Goal: Find specific page/section: Find specific page/section

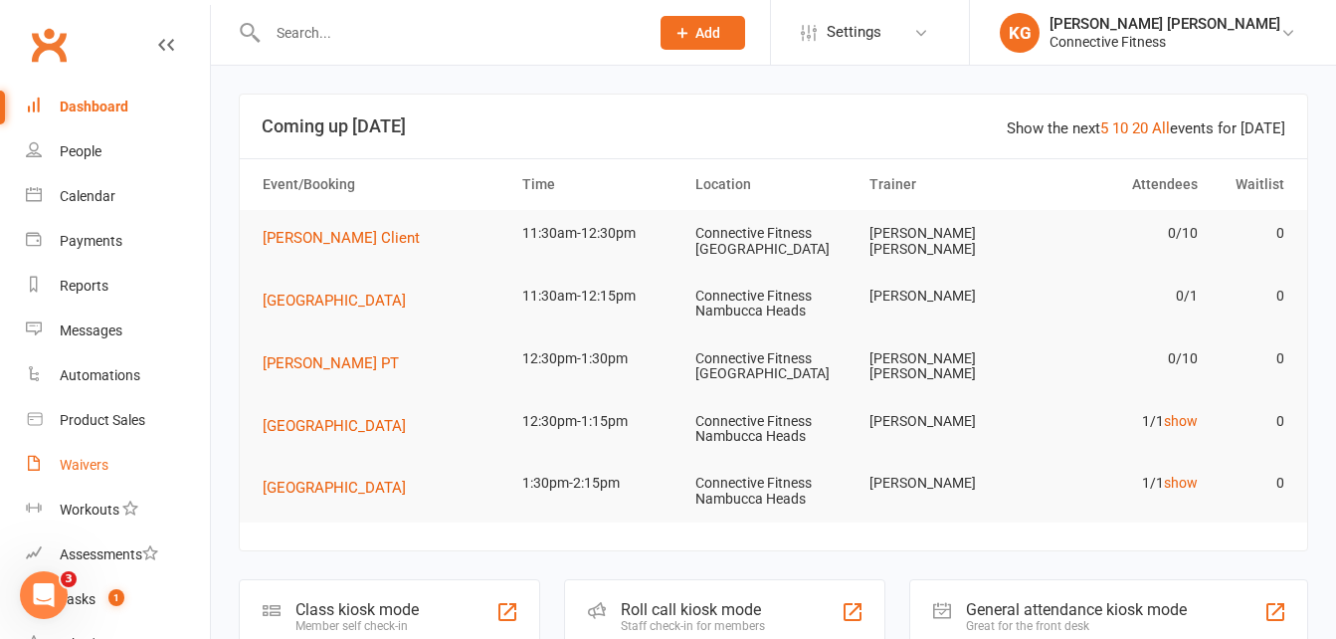
click at [132, 461] on link "Waivers" at bounding box center [118, 465] width 184 height 45
select select "100"
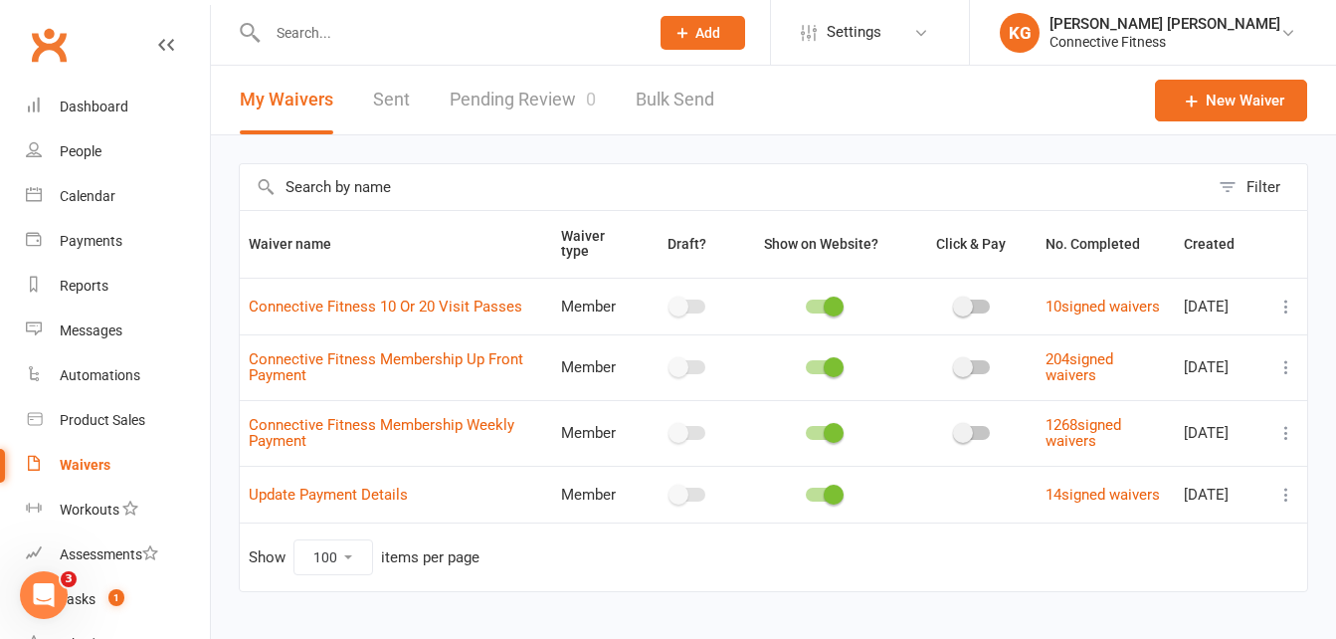
click at [496, 102] on link "Pending Review 0" at bounding box center [523, 100] width 146 height 69
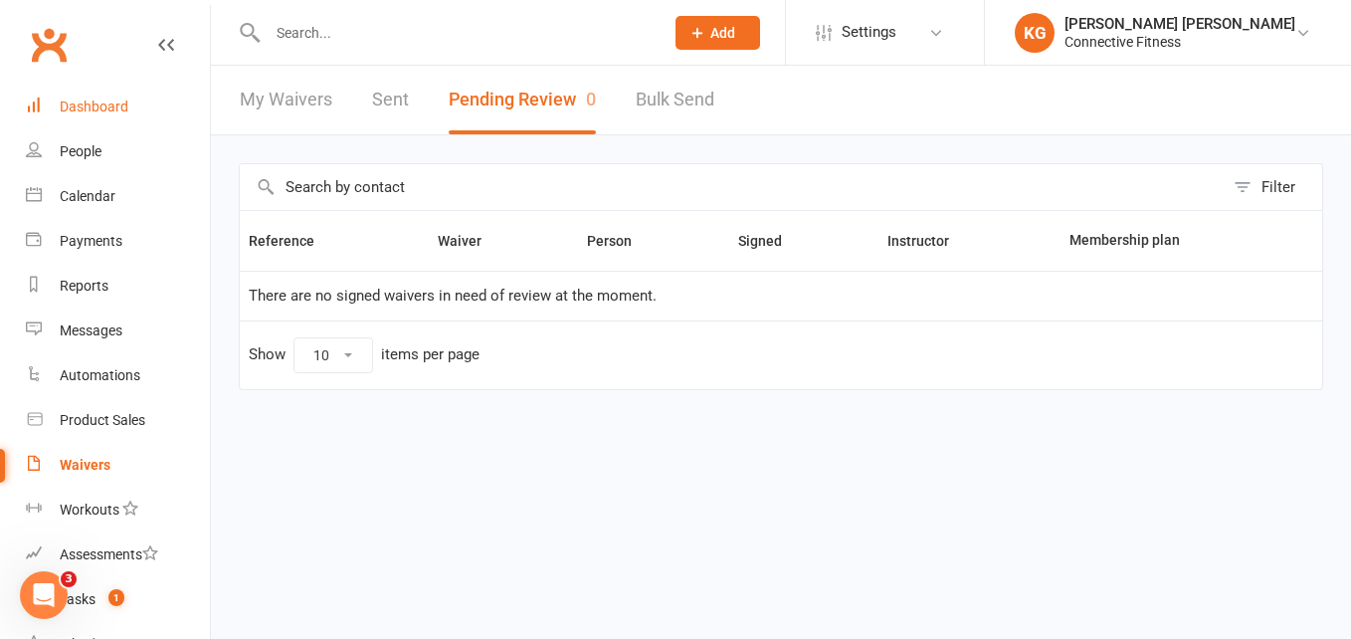
click at [106, 106] on div "Dashboard" at bounding box center [94, 107] width 69 height 16
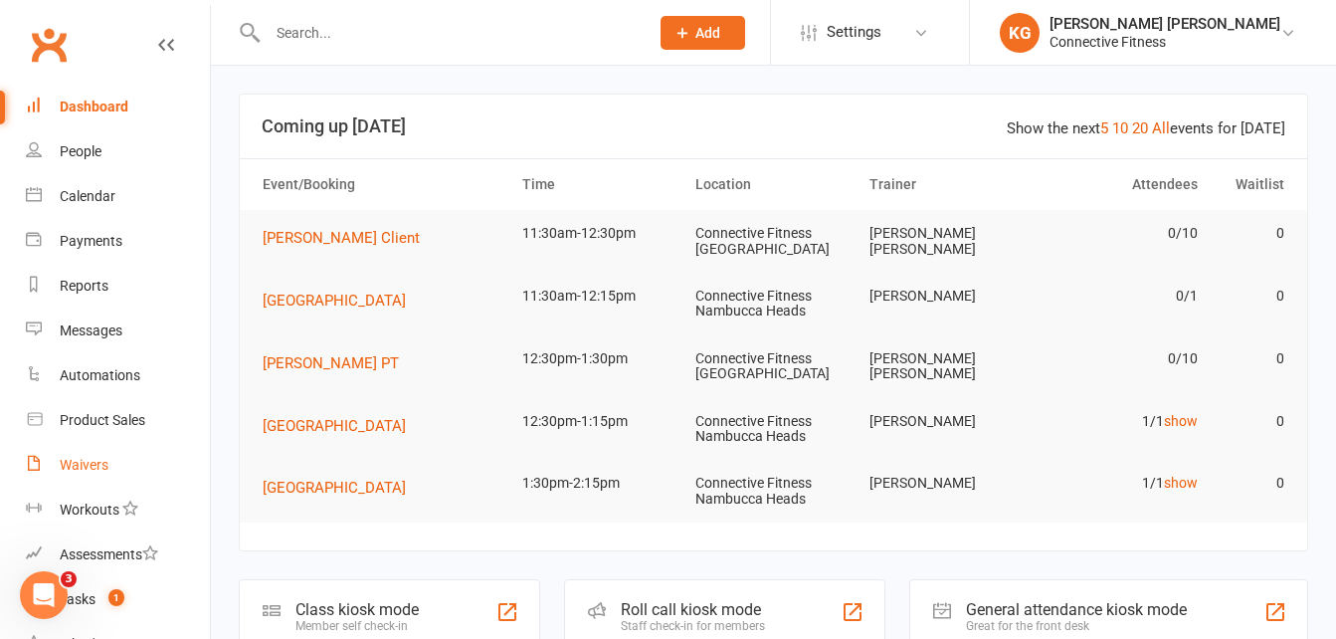
click at [107, 460] on div "Waivers" at bounding box center [84, 465] width 49 height 16
select select "100"
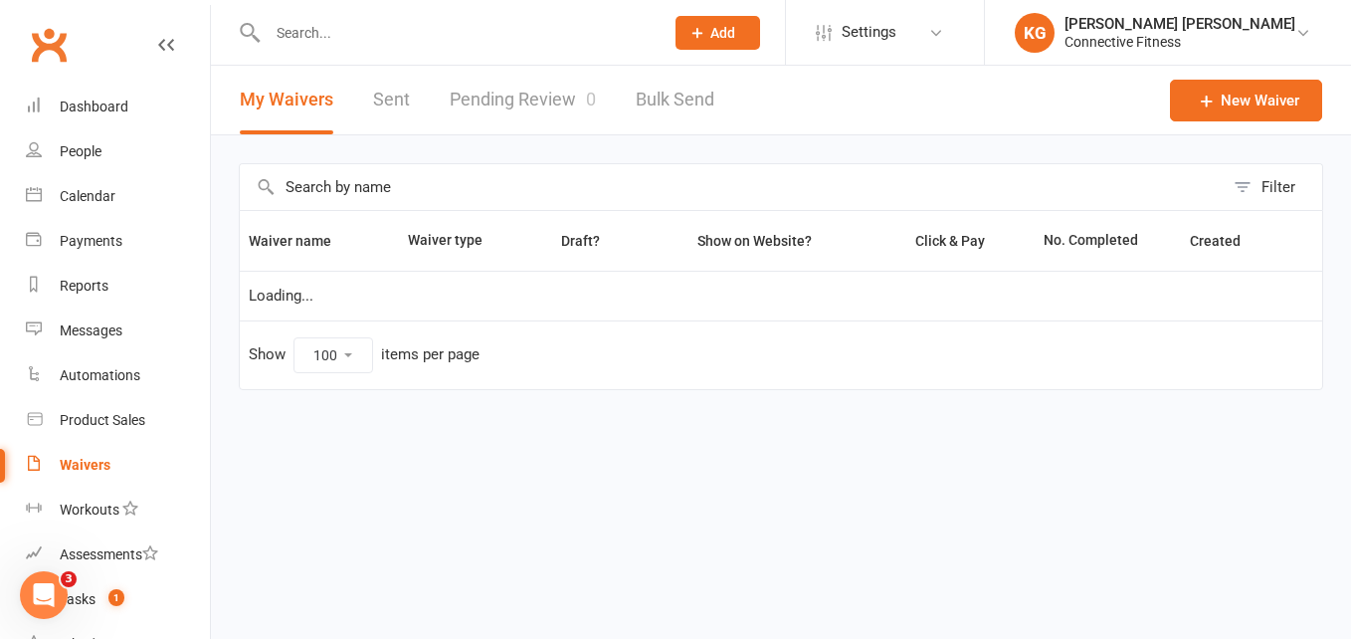
click at [571, 90] on link "Pending Review 0" at bounding box center [523, 100] width 146 height 69
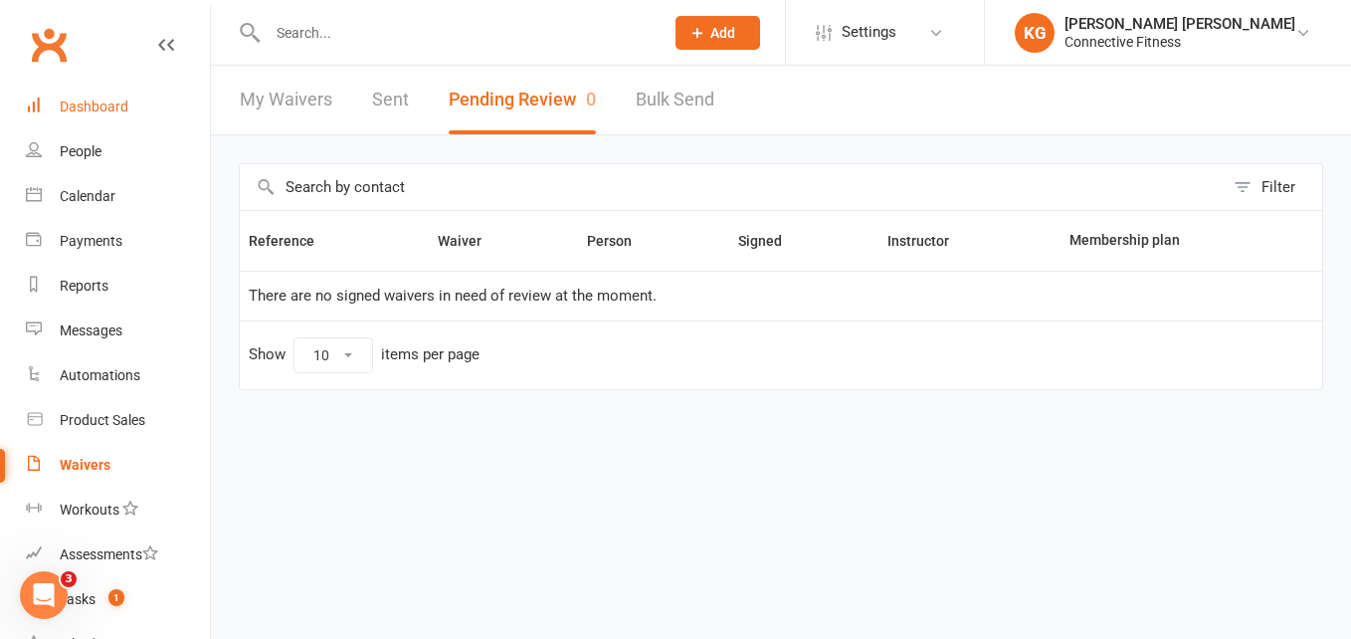
click at [103, 99] on div "Dashboard" at bounding box center [94, 107] width 69 height 16
